Goal: Navigation & Orientation: Find specific page/section

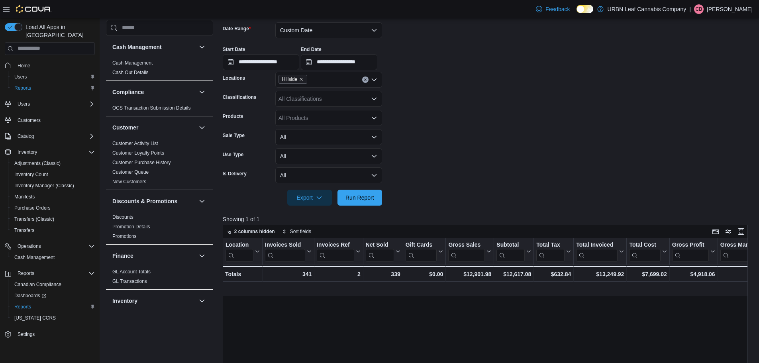
scroll to position [0, 784]
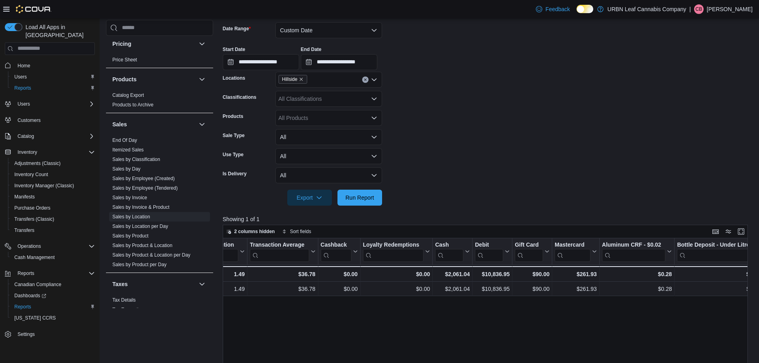
click at [35, 58] on div "Home Users Reports" at bounding box center [50, 76] width 90 height 37
click at [27, 63] on span "Home" at bounding box center [24, 66] width 13 height 6
